Goal: Task Accomplishment & Management: Use online tool/utility

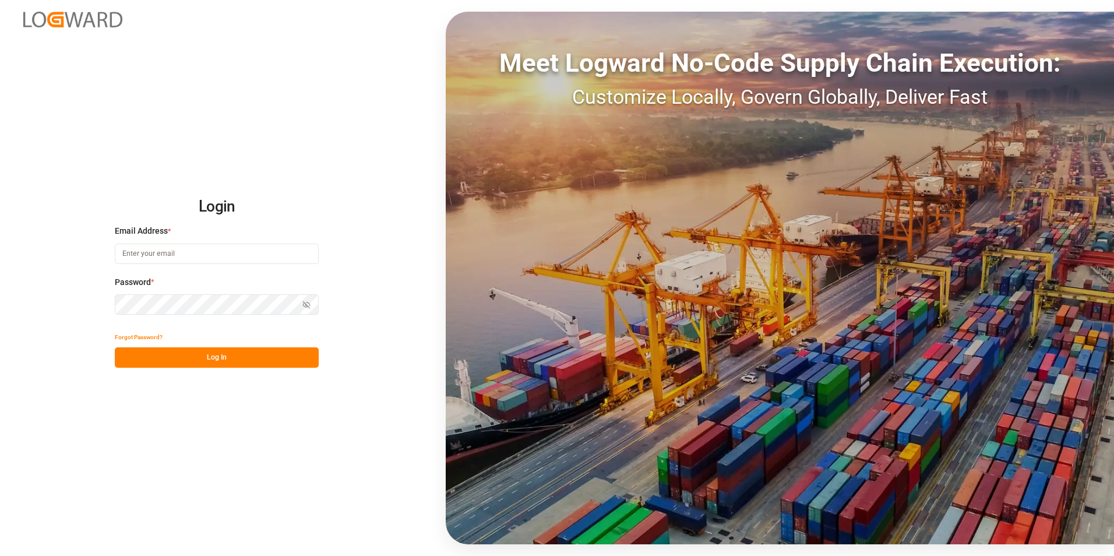
type input "[PERSON_NAME][EMAIL_ADDRESS][PERSON_NAME][DOMAIN_NAME]"
click at [204, 354] on button "Log In" at bounding box center [217, 357] width 204 height 20
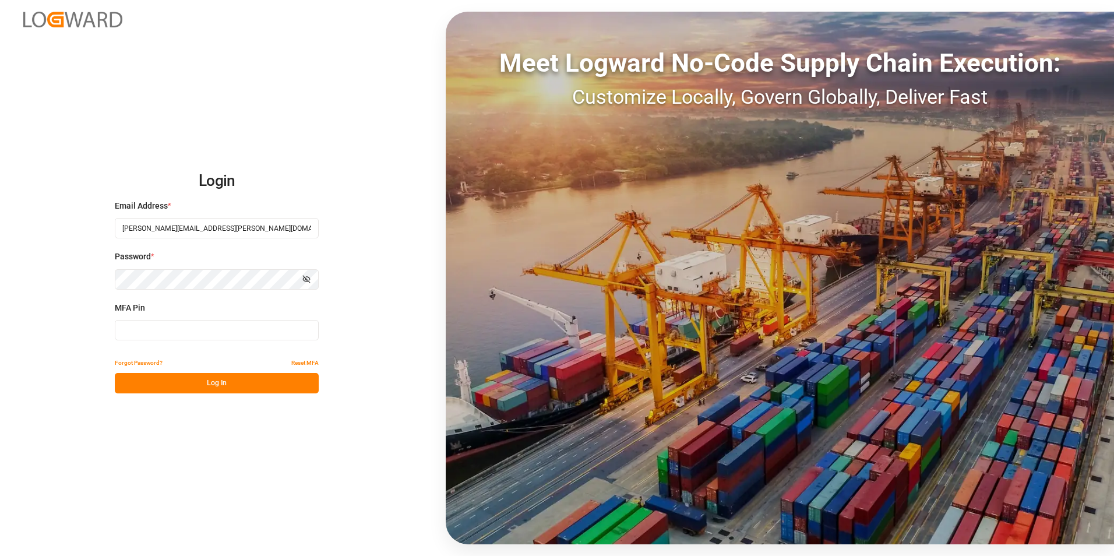
click at [186, 332] on input at bounding box center [217, 330] width 204 height 20
type input "997917"
click at [218, 389] on button "Log In" at bounding box center [217, 383] width 204 height 20
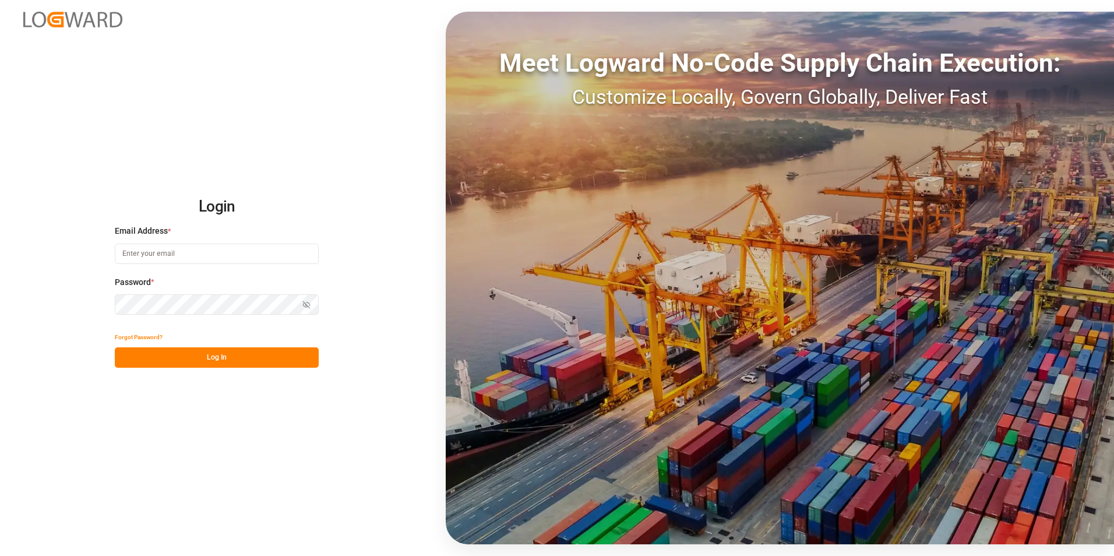
type input "[PERSON_NAME][EMAIL_ADDRESS][PERSON_NAME][DOMAIN_NAME]"
click at [219, 358] on button "Log In" at bounding box center [217, 357] width 204 height 20
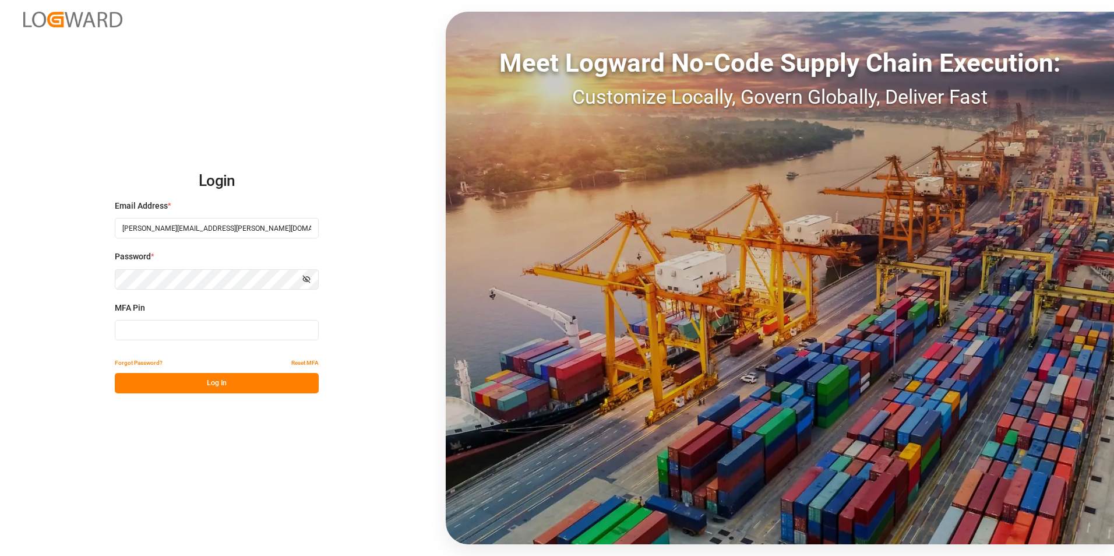
click at [201, 334] on input at bounding box center [217, 330] width 204 height 20
type input "174036"
click at [217, 382] on button "Log In" at bounding box center [217, 383] width 204 height 20
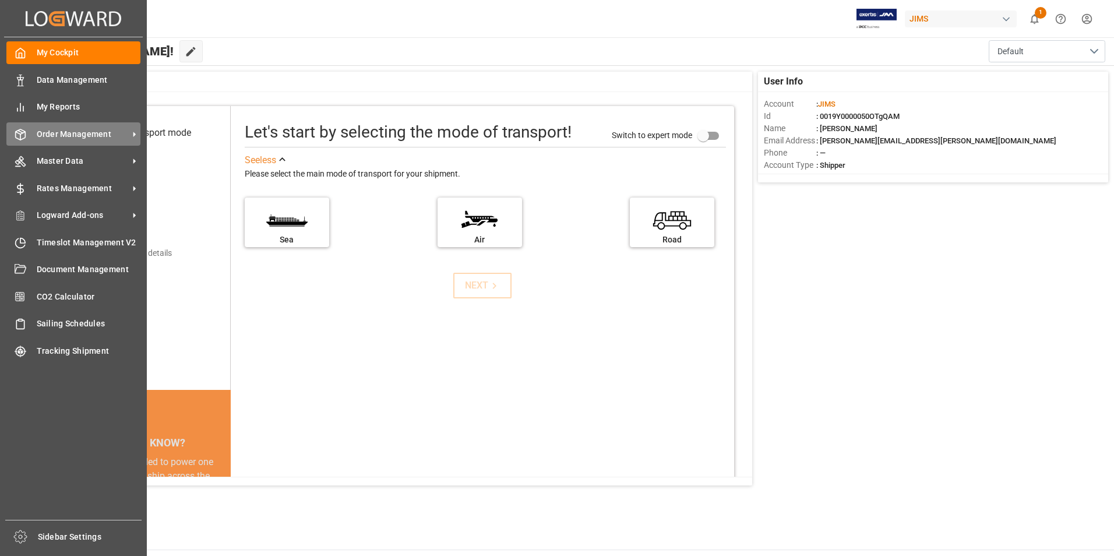
click at [79, 139] on span "Order Management" at bounding box center [83, 134] width 92 height 12
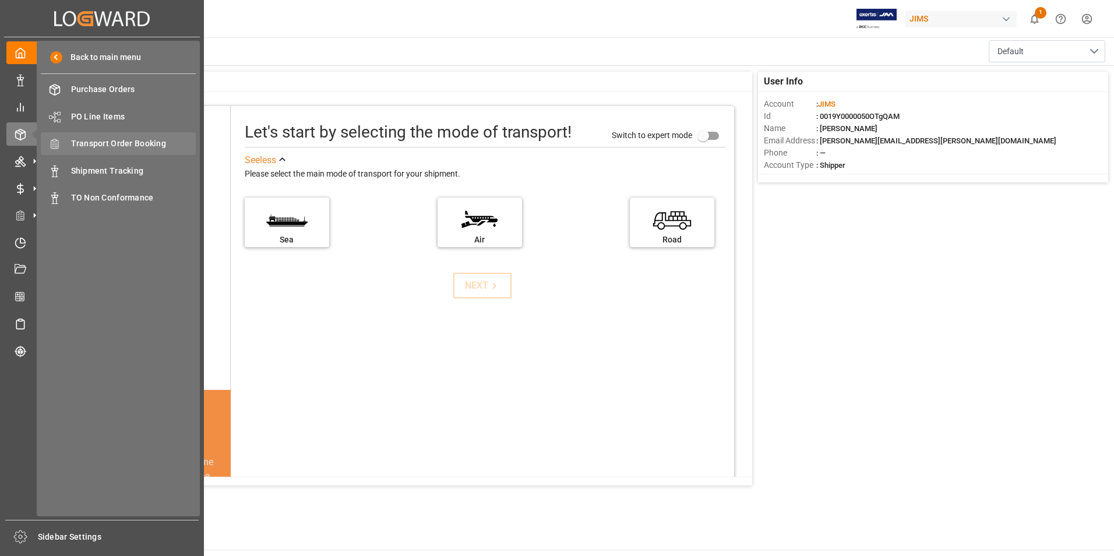
click at [108, 142] on span "Transport Order Booking" at bounding box center [133, 144] width 125 height 12
